Goal: Task Accomplishment & Management: Manage account settings

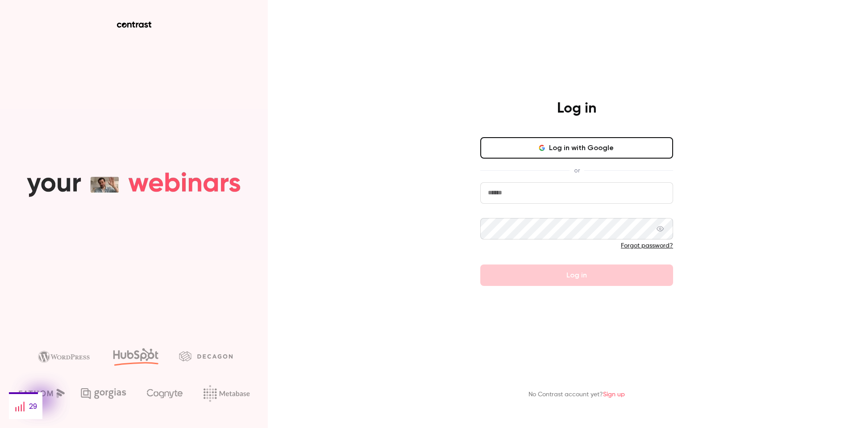
click at [551, 189] on input "email" at bounding box center [576, 192] width 193 height 21
type input "**********"
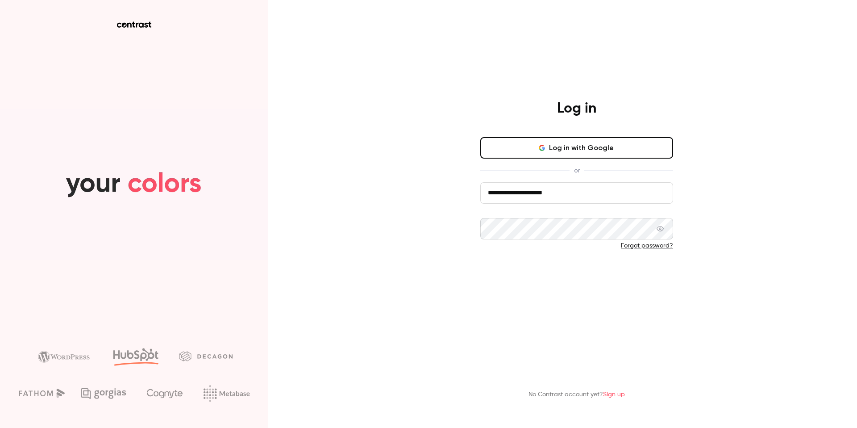
click at [589, 269] on button "Log in" at bounding box center [576, 274] width 193 height 21
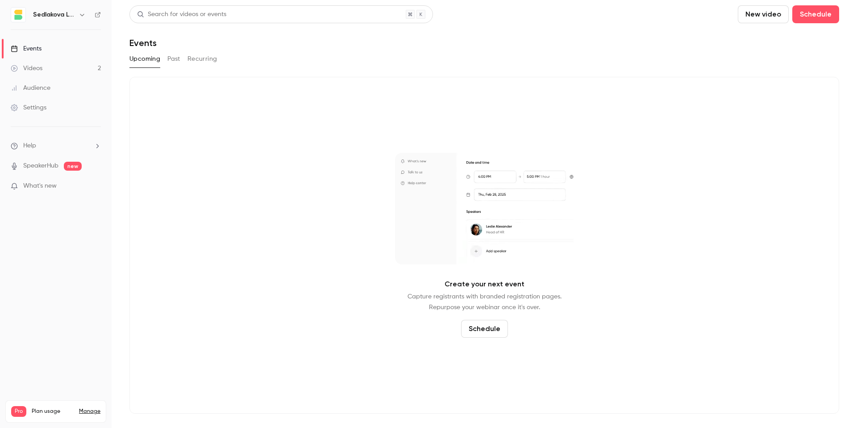
click at [38, 73] on link "Videos 2" at bounding box center [56, 68] width 112 height 20
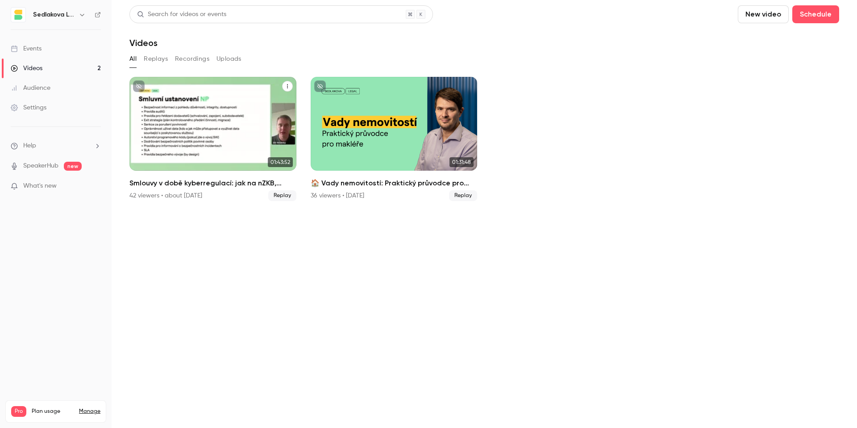
click at [241, 136] on div "Smlouvy v době kyberregulací: jak na nZKB, DORA a GDPR" at bounding box center [213, 124] width 167 height 94
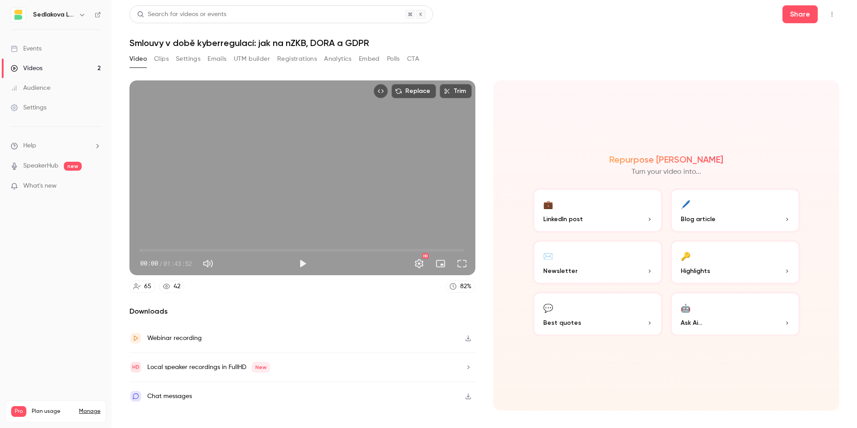
click at [188, 60] on button "Settings" at bounding box center [188, 59] width 25 height 14
